Goal: Navigation & Orientation: Find specific page/section

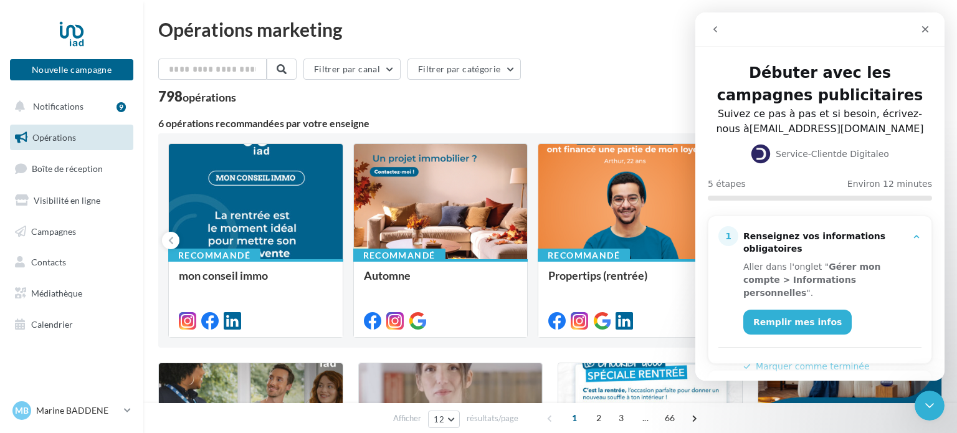
click at [597, 92] on div "798 opérations" at bounding box center [550, 98] width 784 height 16
click at [928, 29] on icon "Fermer" at bounding box center [926, 29] width 10 height 10
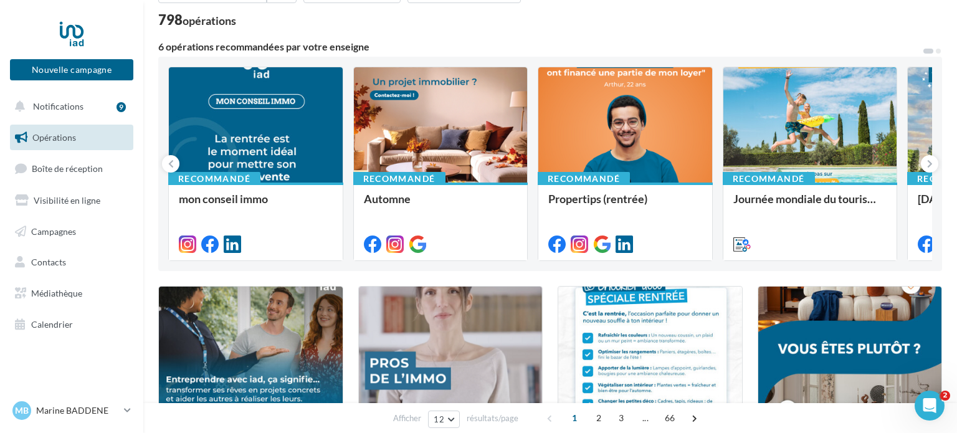
scroll to position [75, 0]
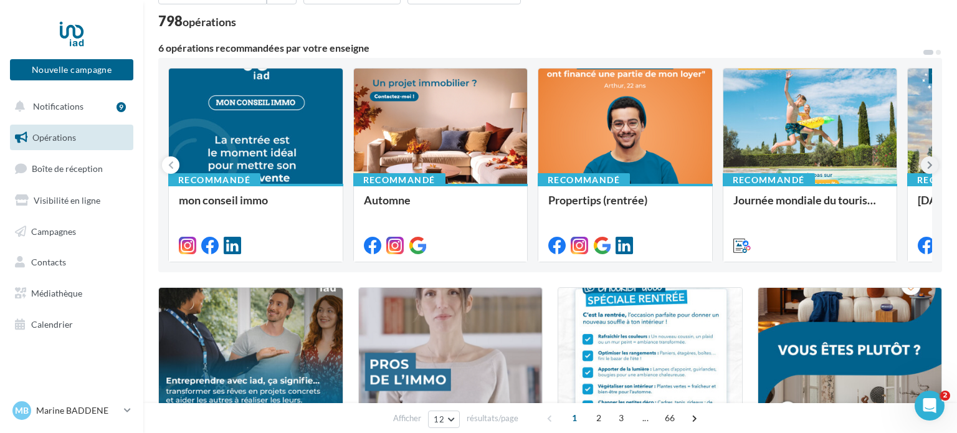
click at [931, 162] on icon at bounding box center [931, 165] width 6 height 12
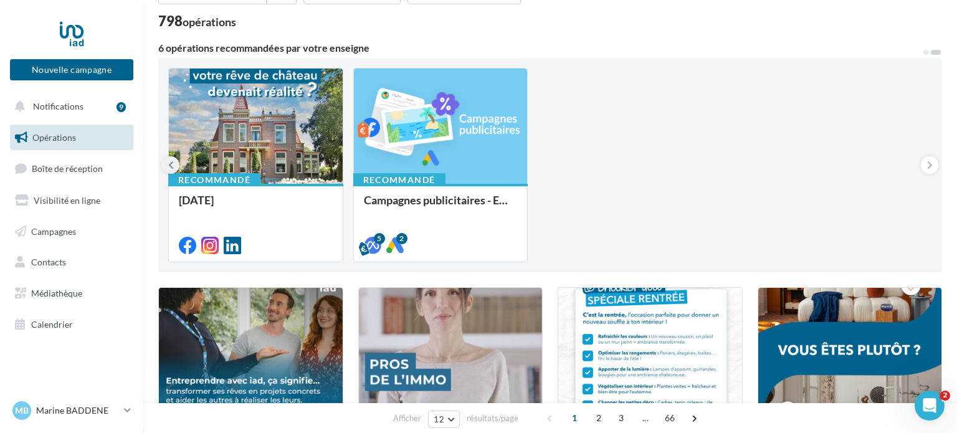
click at [171, 160] on icon at bounding box center [171, 165] width 6 height 12
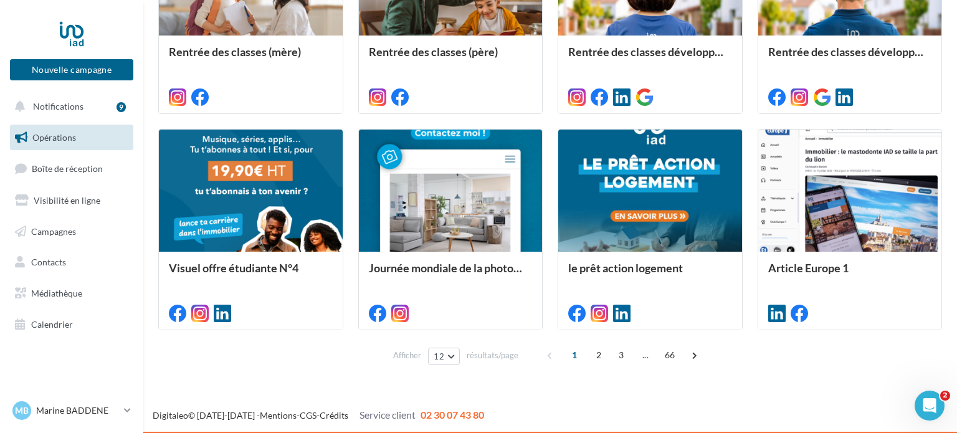
scroll to position [0, 0]
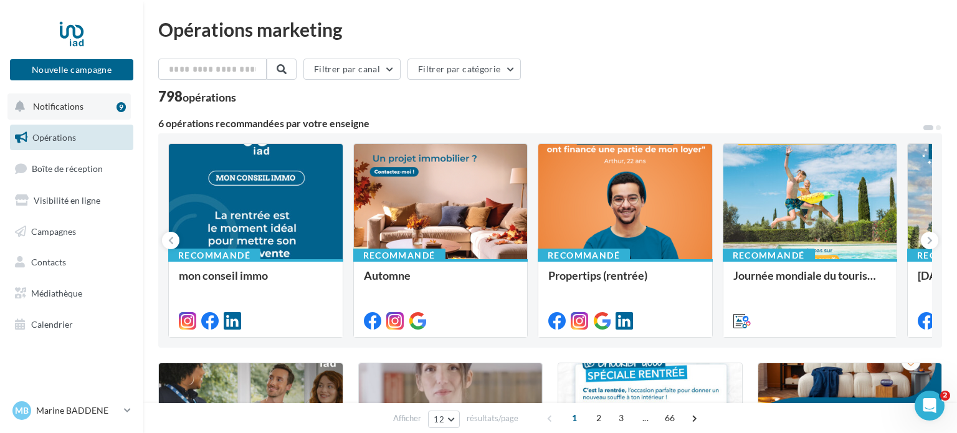
click at [78, 100] on button "Notifications 9" at bounding box center [68, 107] width 123 height 26
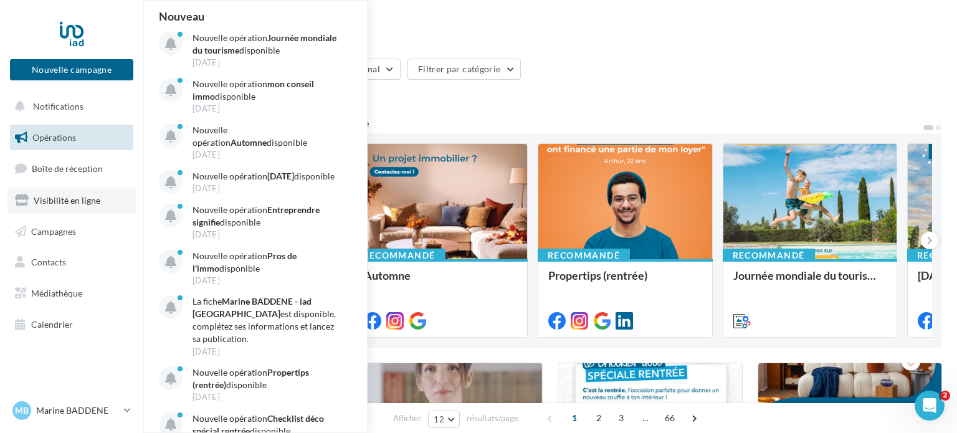
click at [74, 201] on span "Visibilité en ligne" at bounding box center [67, 200] width 67 height 11
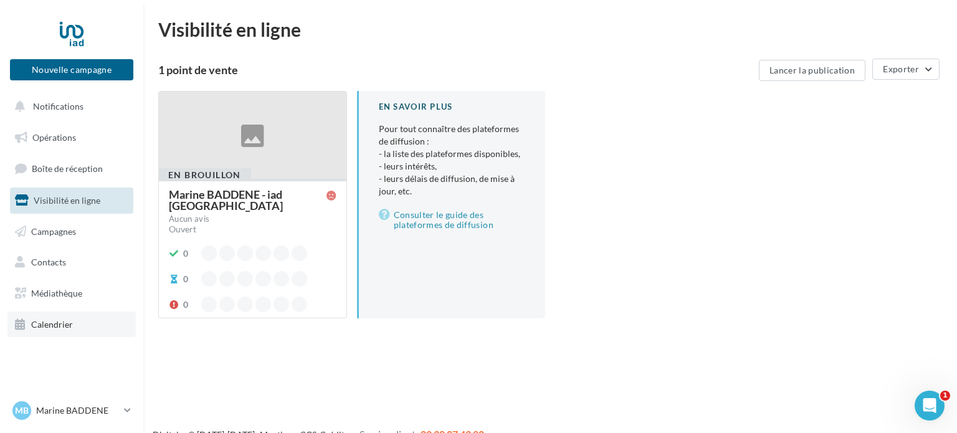
click at [57, 324] on span "Calendrier" at bounding box center [52, 324] width 42 height 11
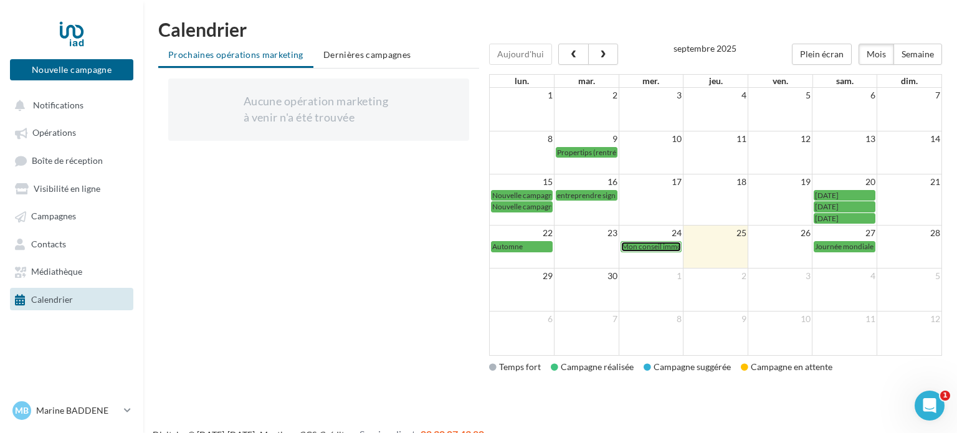
click at [660, 248] on span "Mon conseil immo" at bounding box center [652, 246] width 60 height 9
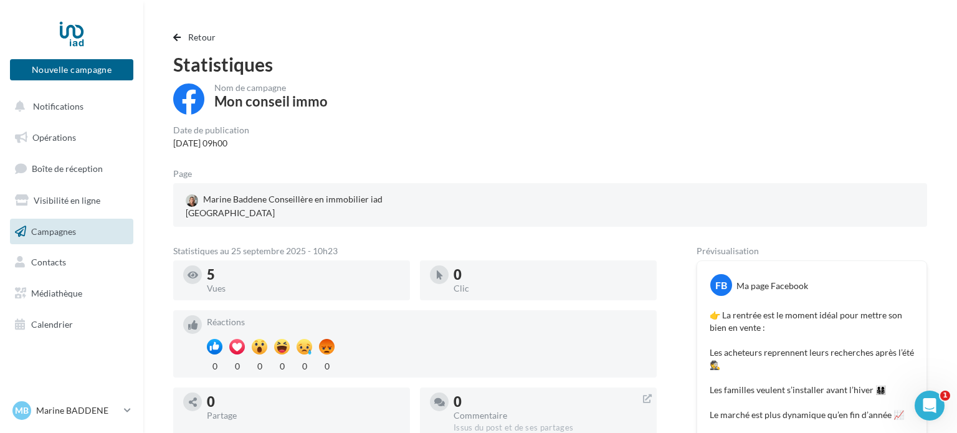
click at [191, 271] on icon at bounding box center [193, 275] width 11 height 9
click at [57, 329] on span "Calendrier" at bounding box center [52, 324] width 42 height 11
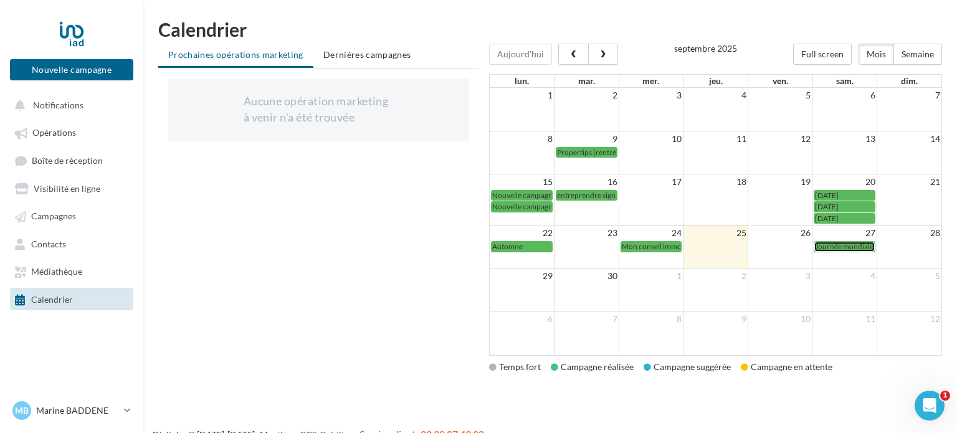
click at [852, 242] on span "Journée mondiale du Tourisme" at bounding box center [865, 246] width 100 height 9
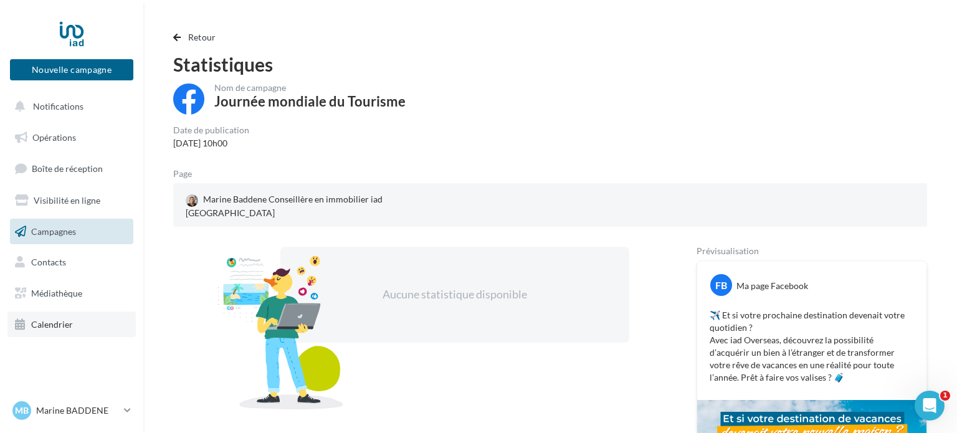
click at [57, 321] on span "Calendrier" at bounding box center [52, 324] width 42 height 11
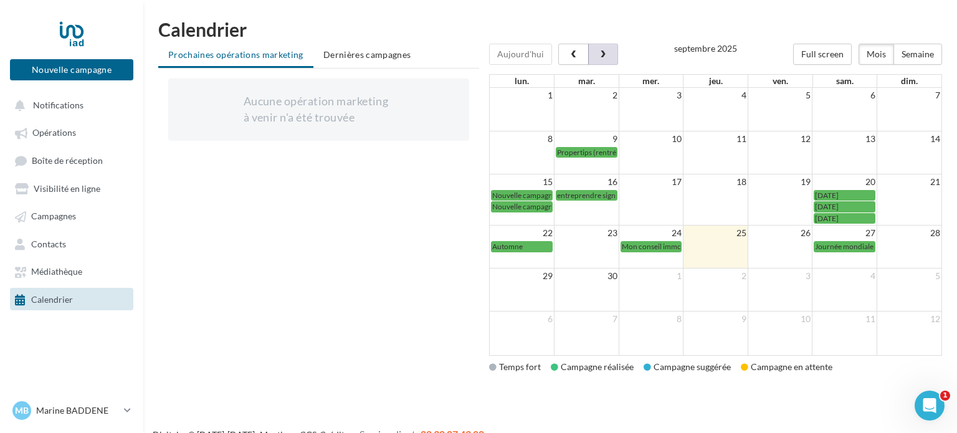
click at [605, 50] on button "button" at bounding box center [603, 54] width 30 height 21
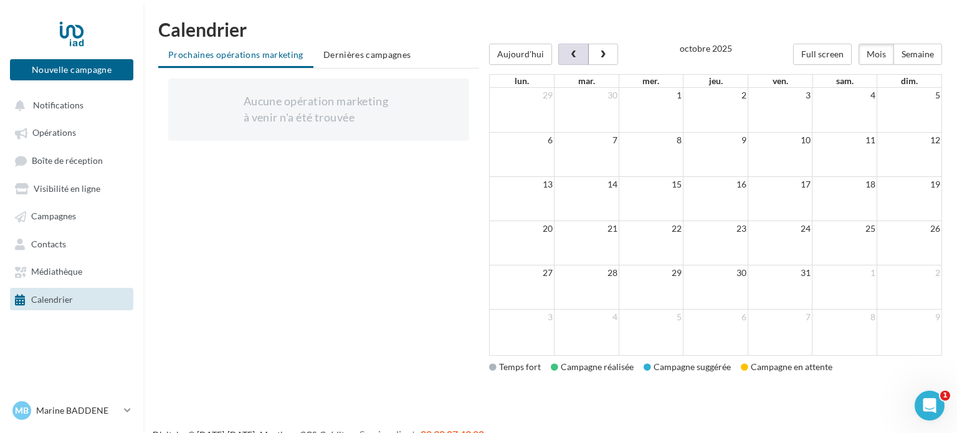
click at [572, 57] on span "button" at bounding box center [574, 54] width 11 height 9
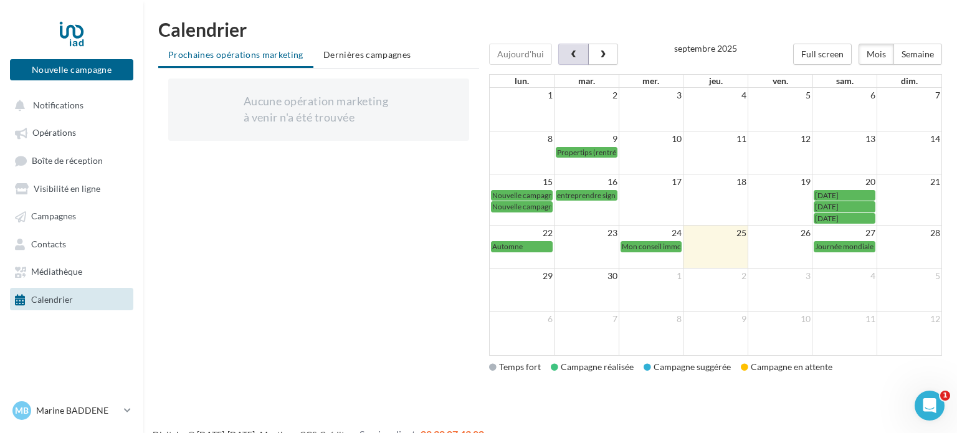
scroll to position [20, 0]
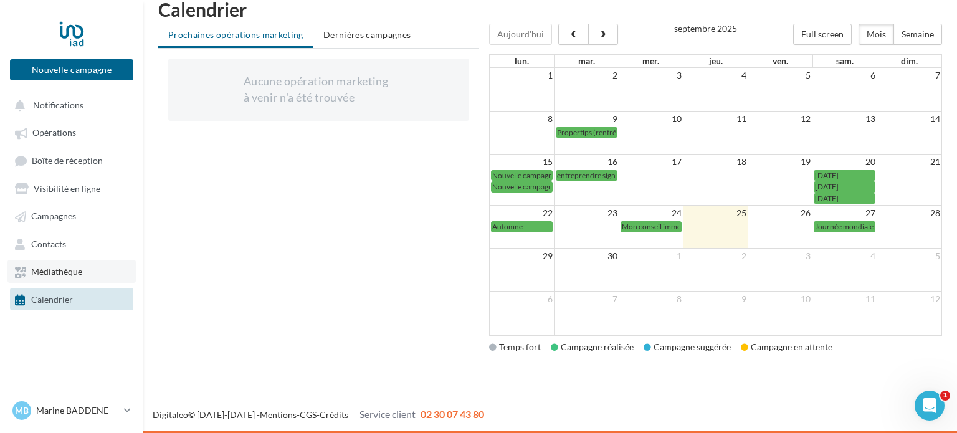
click at [56, 276] on span "Médiathèque" at bounding box center [56, 272] width 51 height 11
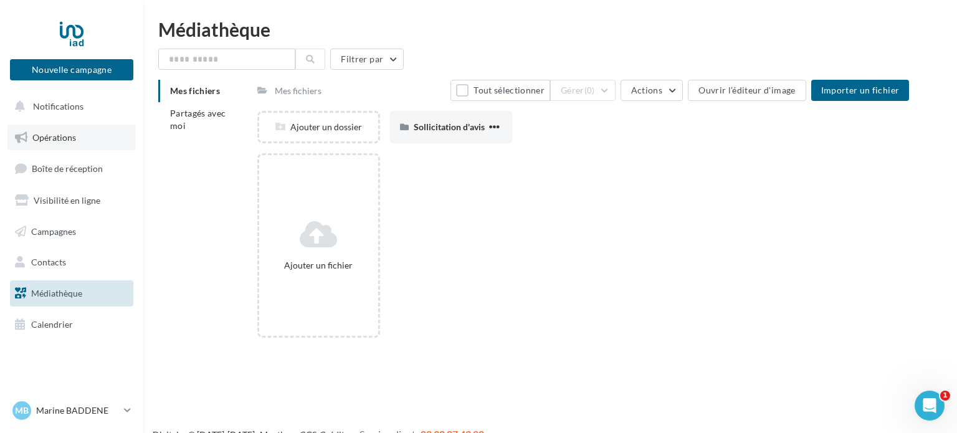
click at [41, 145] on link "Opérations" at bounding box center [71, 138] width 128 height 26
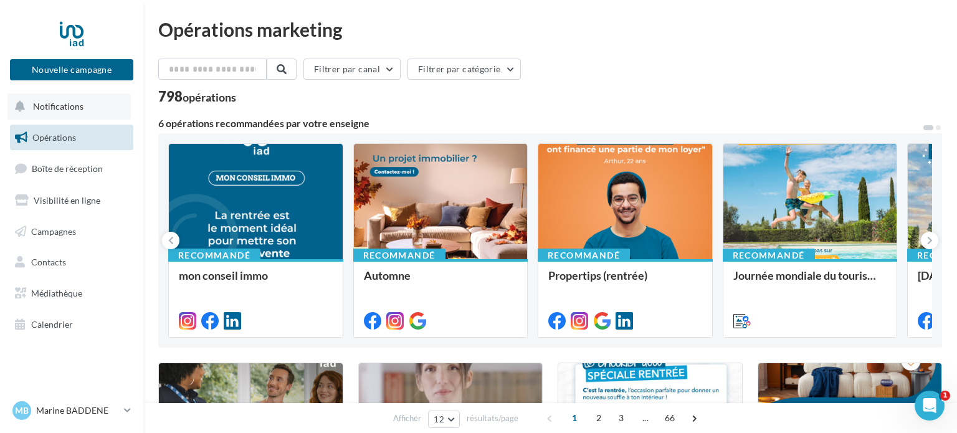
click at [67, 105] on span "Notifications" at bounding box center [58, 106] width 50 height 11
